Goal: Check status

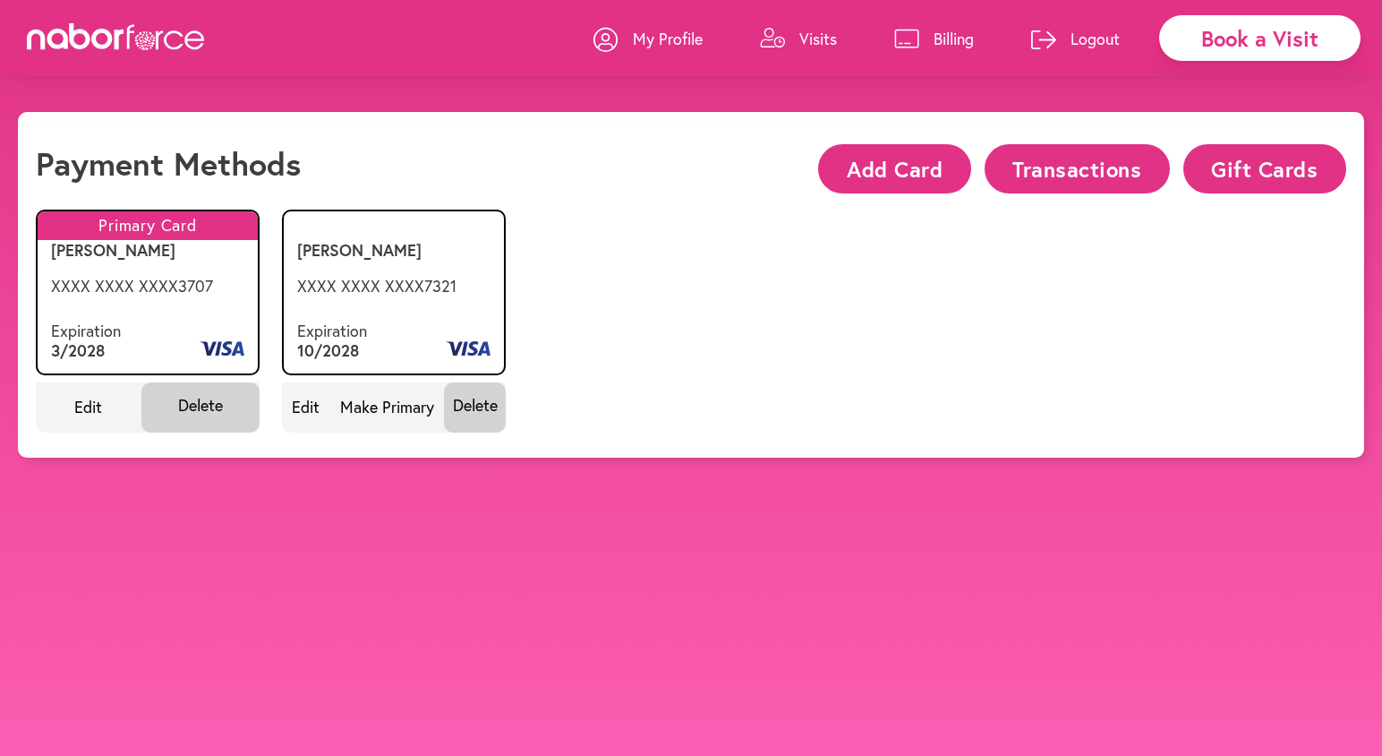
click at [1087, 178] on button "Transactions" at bounding box center [1077, 168] width 185 height 49
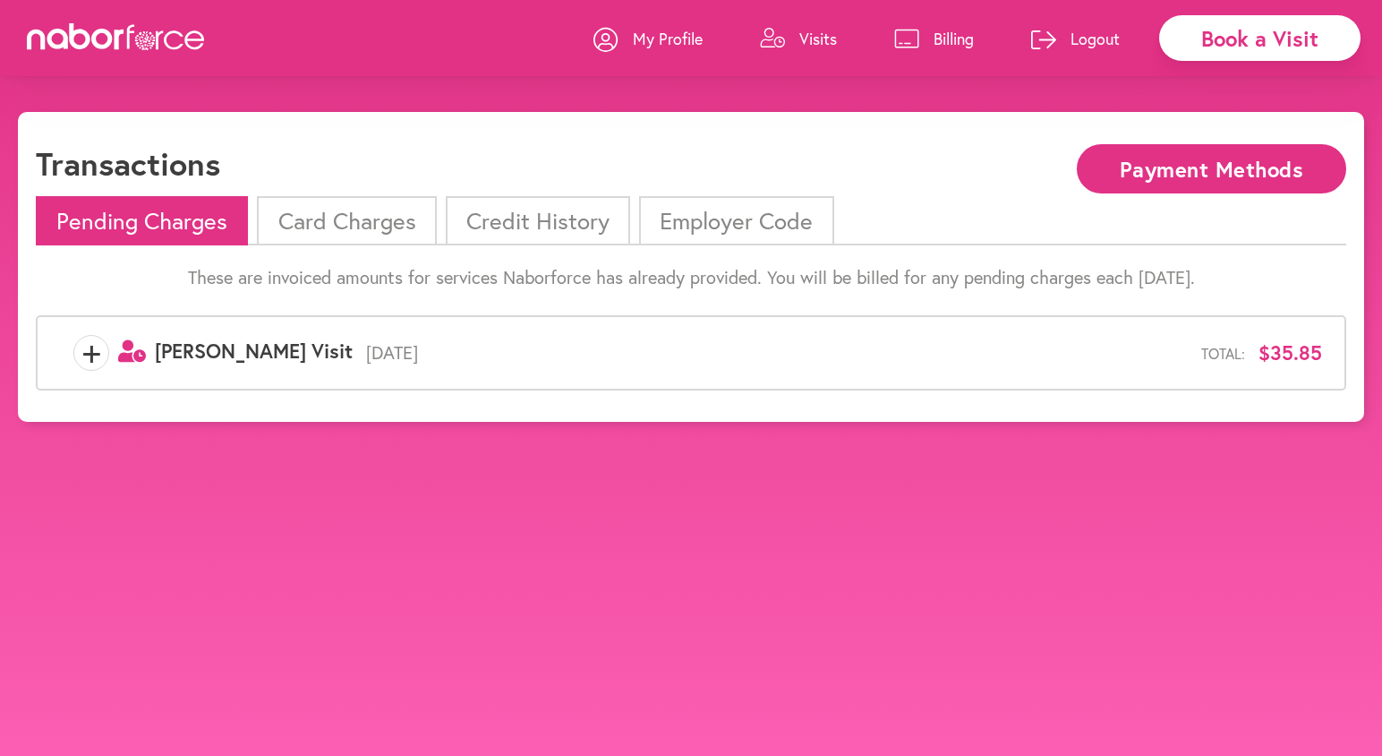
click at [96, 355] on span "+" at bounding box center [91, 353] width 34 height 36
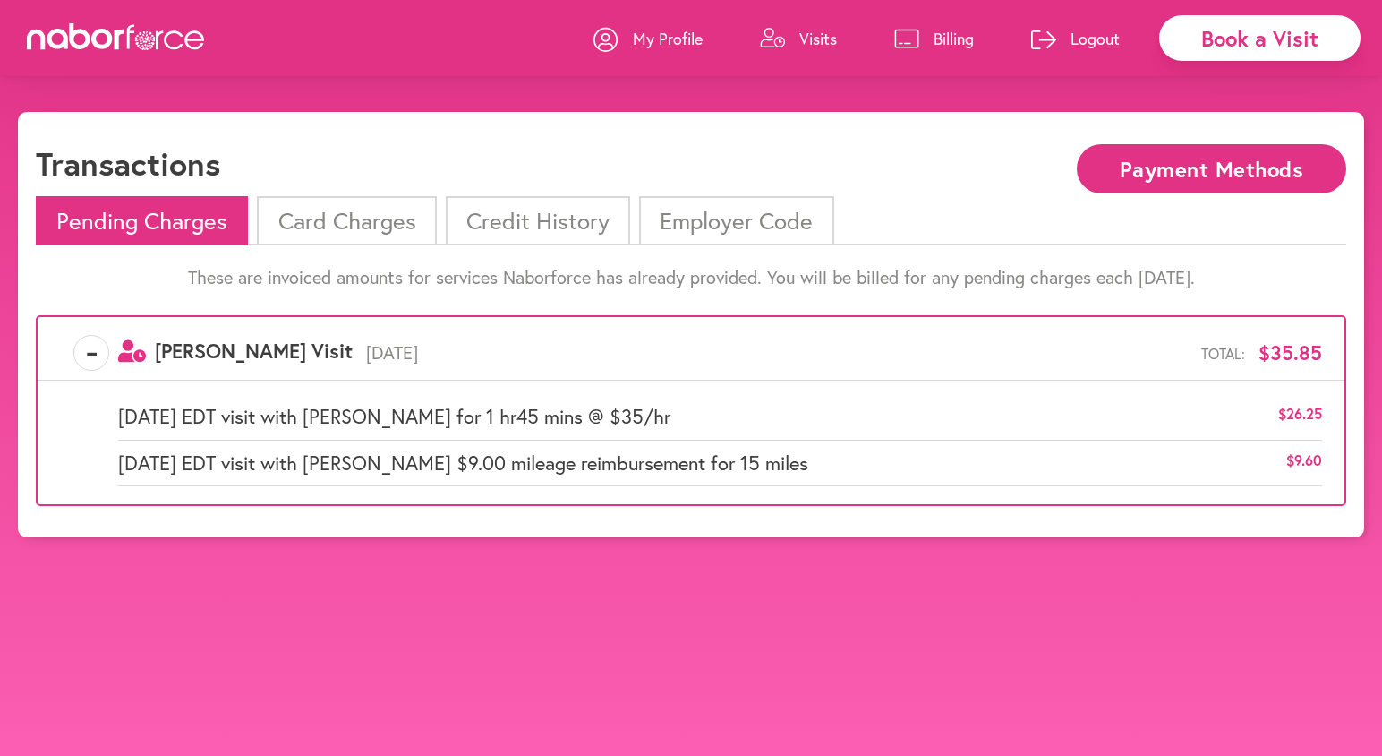
click at [96, 355] on span "-" at bounding box center [91, 353] width 34 height 36
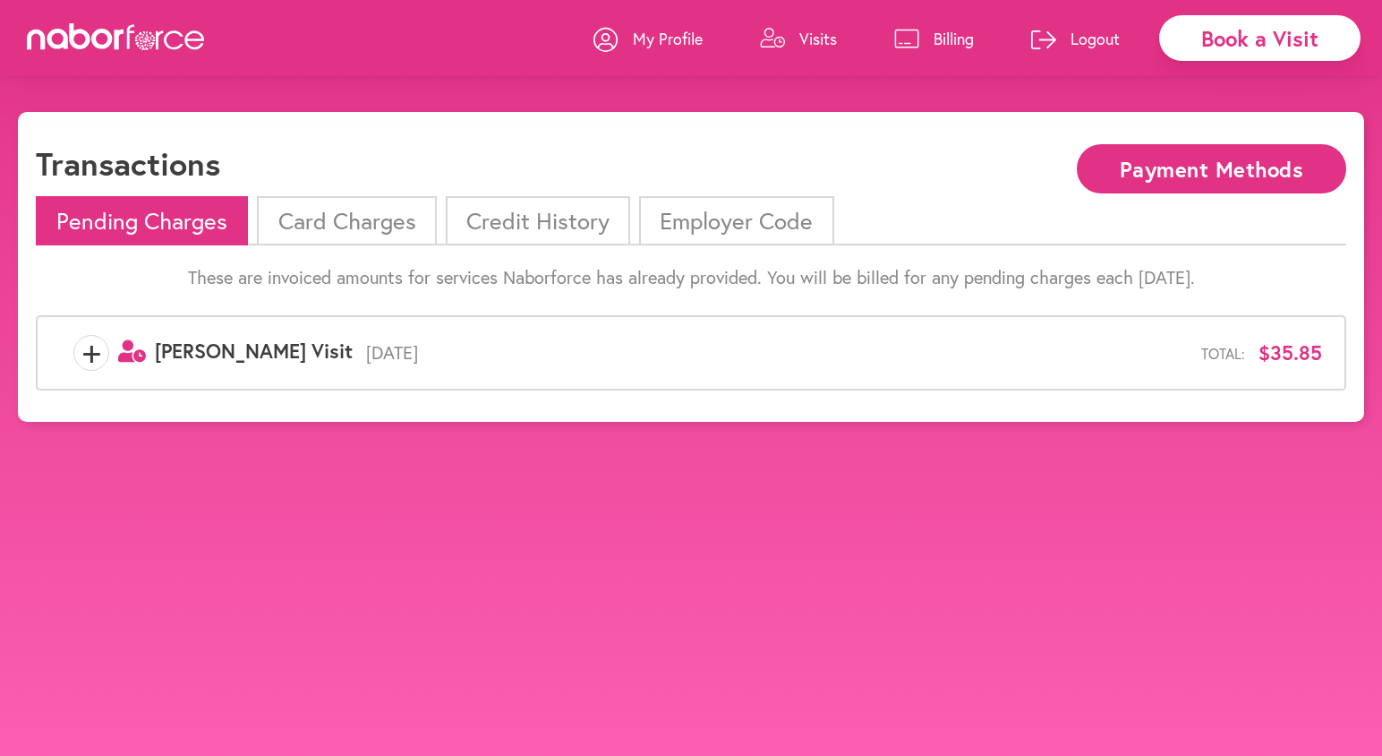
click at [396, 226] on li "Card Charges" at bounding box center [346, 220] width 179 height 49
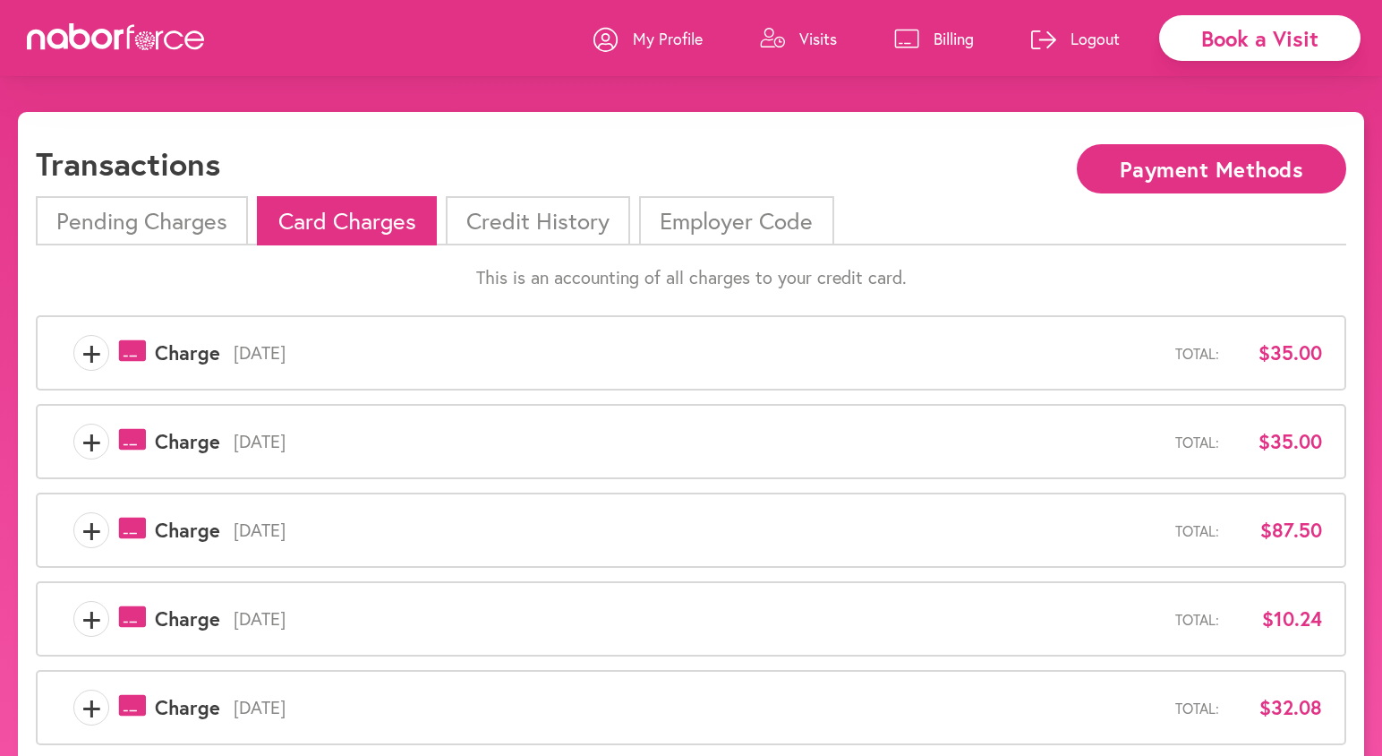
click at [581, 223] on li "Credit History" at bounding box center [538, 220] width 184 height 49
